Goal: Check status

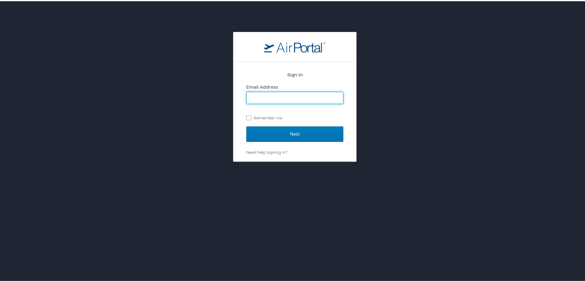
type input "[EMAIL_ADDRESS][DOMAIN_NAME]"
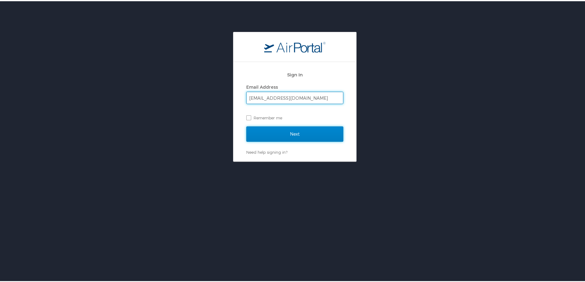
click at [289, 132] on input "Next" at bounding box center [294, 132] width 97 height 15
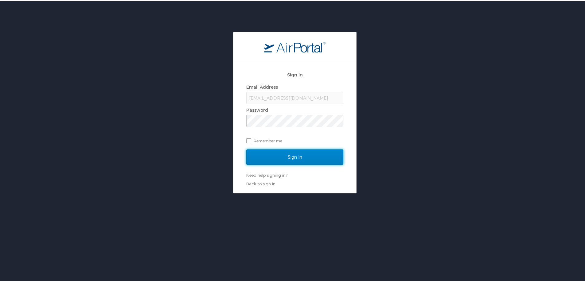
click at [284, 158] on input "Sign In" at bounding box center [294, 155] width 97 height 15
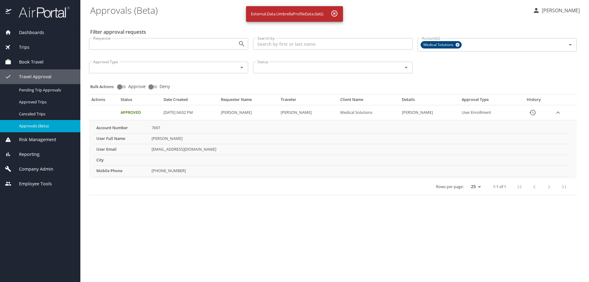
click at [105, 111] on td "Approval table" at bounding box center [103, 112] width 29 height 15
